Goal: Download file/media

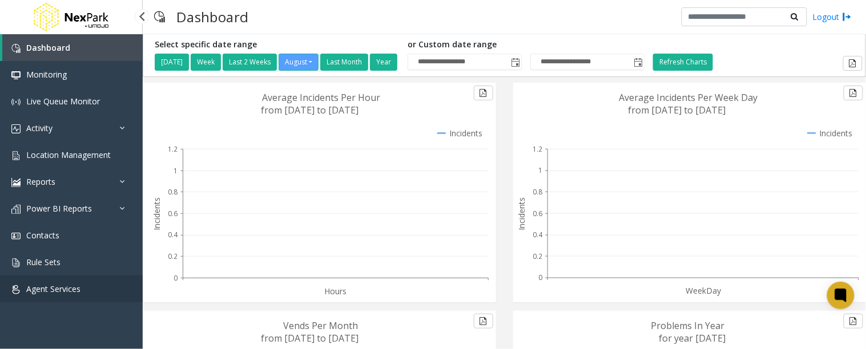
click at [49, 288] on span "Agent Services" at bounding box center [53, 289] width 54 height 11
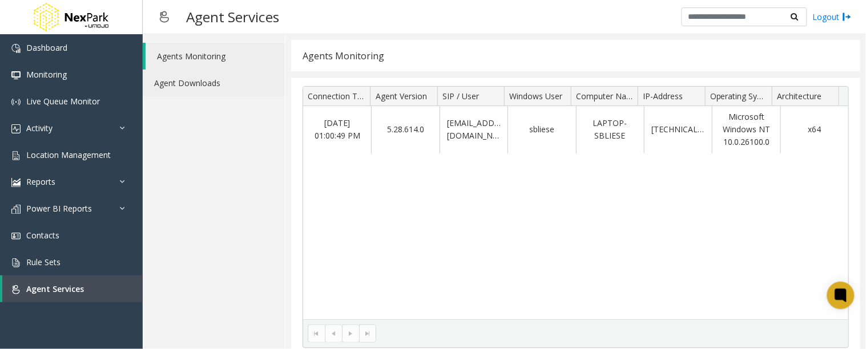
click at [190, 84] on link "Agent Downloads" at bounding box center [214, 83] width 142 height 27
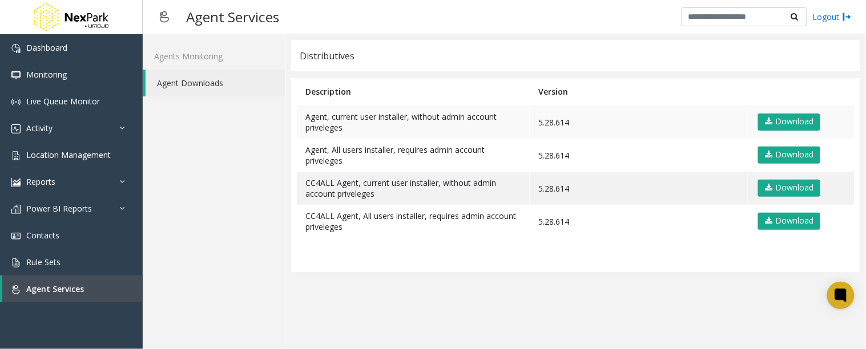
drag, startPoint x: 535, startPoint y: 121, endPoint x: 573, endPoint y: 121, distance: 38.3
click at [573, 121] on td "5.28.614" at bounding box center [639, 122] width 218 height 33
click at [587, 303] on app-distributives "Distributives Description Version Agent, current user installer, without admin …" at bounding box center [575, 192] width 569 height 304
click at [584, 263] on table "Description Version Agent, current user installer, without admin account privel…" at bounding box center [575, 175] width 569 height 195
click at [589, 264] on table "Description Version Agent, current user installer, without admin account privel…" at bounding box center [575, 175] width 569 height 195
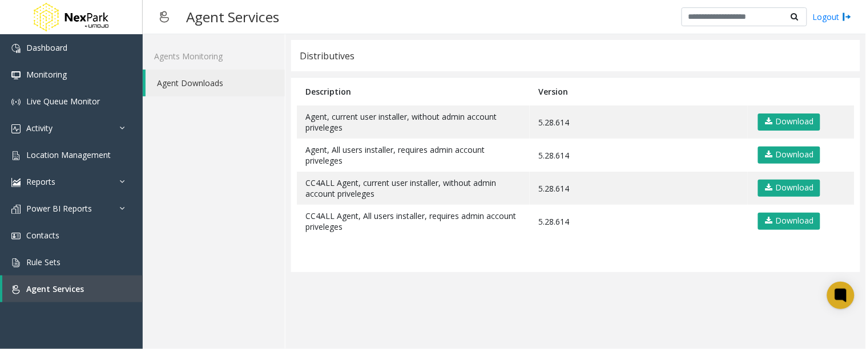
click at [589, 264] on table "Description Version Agent, current user installer, without admin account privel…" at bounding box center [575, 175] width 569 height 195
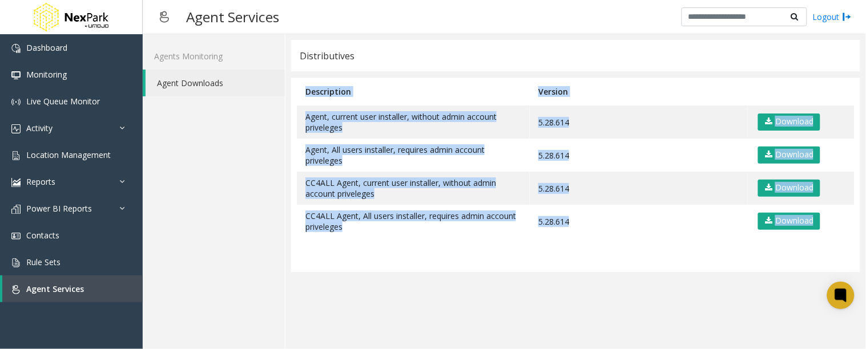
click at [589, 264] on table "Description Version Agent, current user installer, without admin account privel…" at bounding box center [575, 175] width 569 height 195
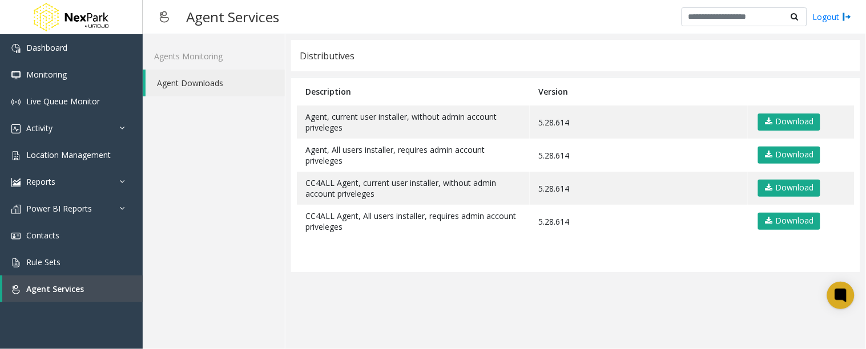
click at [589, 266] on table "Description Version Agent, current user installer, without admin account privel…" at bounding box center [575, 175] width 569 height 195
click at [661, 304] on app-distributives "Distributives Description Version Agent, current user installer, without admin …" at bounding box center [575, 192] width 569 height 304
click at [628, 308] on app-distributives "Distributives Description Version Agent, current user installer, without admin …" at bounding box center [575, 192] width 569 height 304
